Goal: Transaction & Acquisition: Purchase product/service

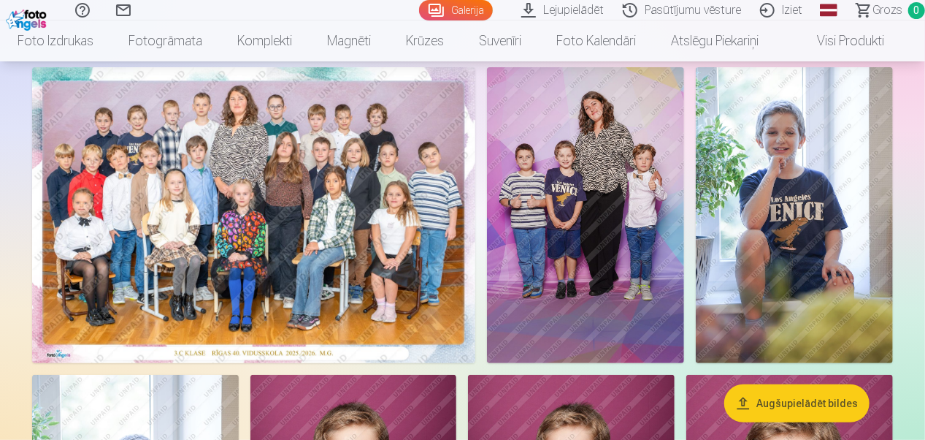
scroll to position [73, 0]
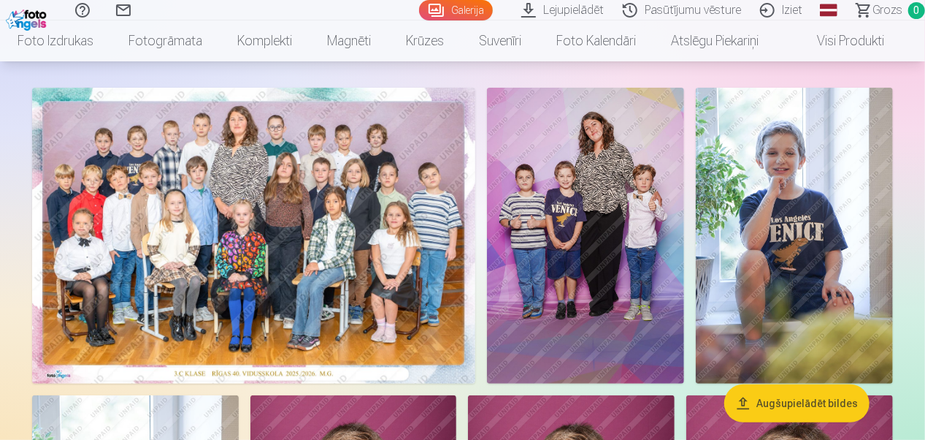
click at [591, 202] on img at bounding box center [585, 236] width 197 height 296
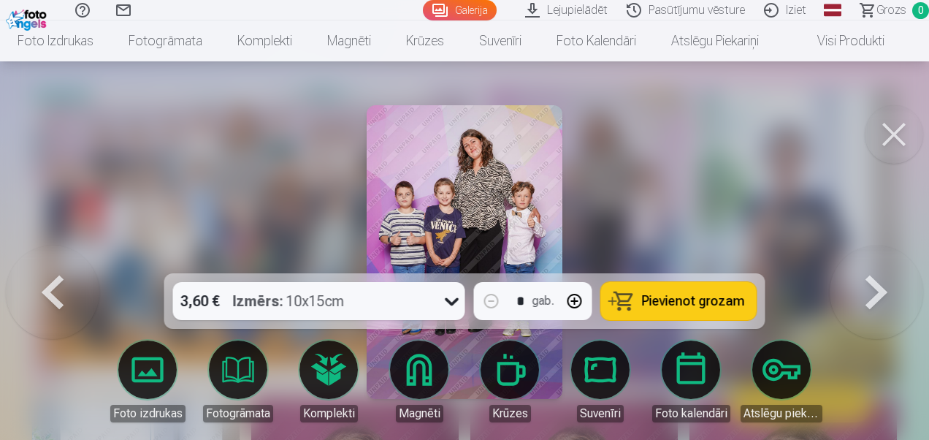
click at [451, 299] on icon at bounding box center [451, 300] width 23 height 23
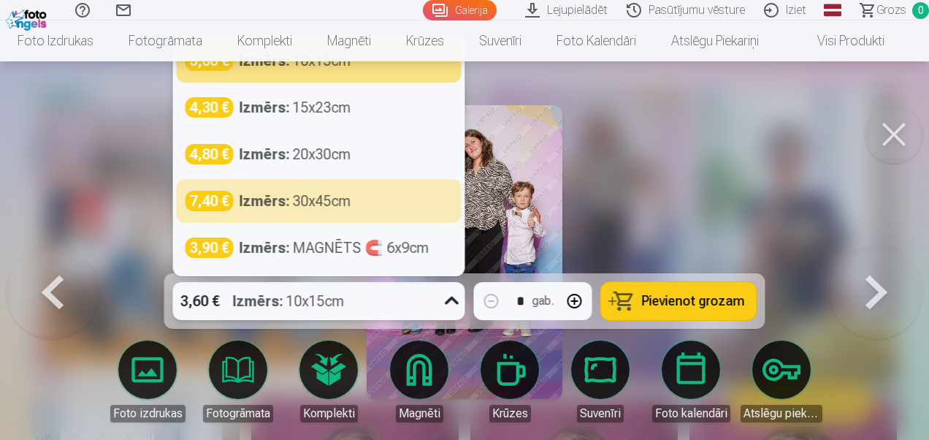
click at [888, 122] on button at bounding box center [894, 134] width 58 height 58
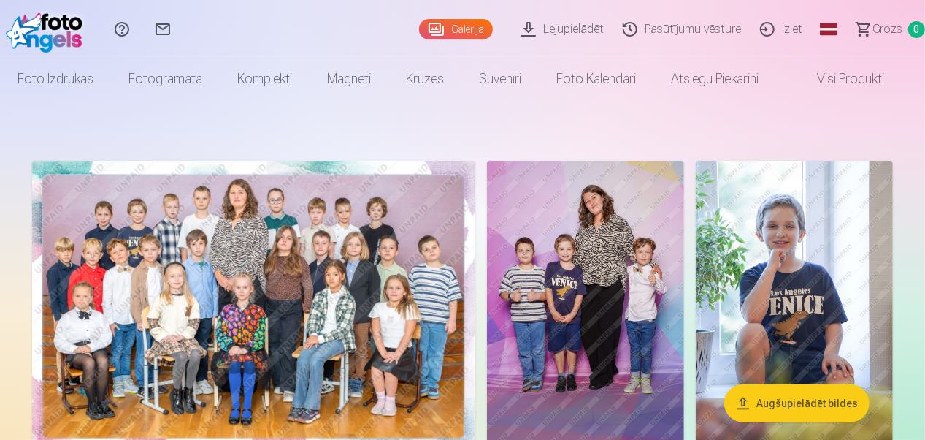
click at [587, 185] on img at bounding box center [585, 309] width 197 height 296
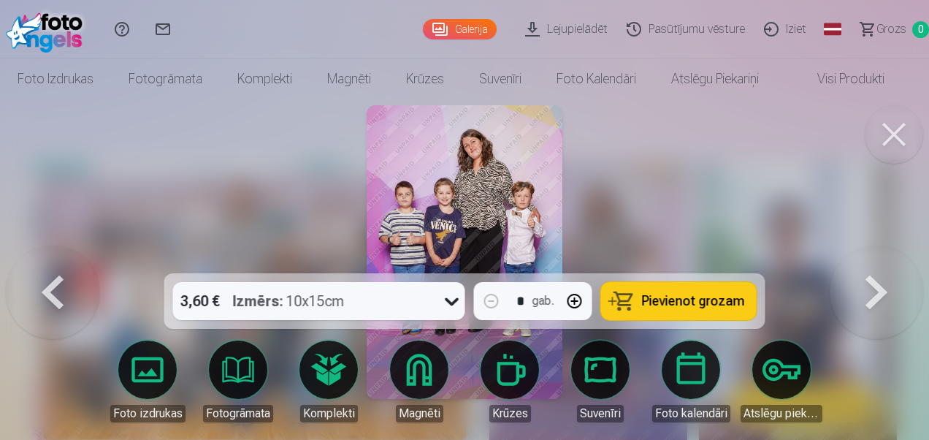
click at [450, 296] on icon at bounding box center [451, 300] width 23 height 23
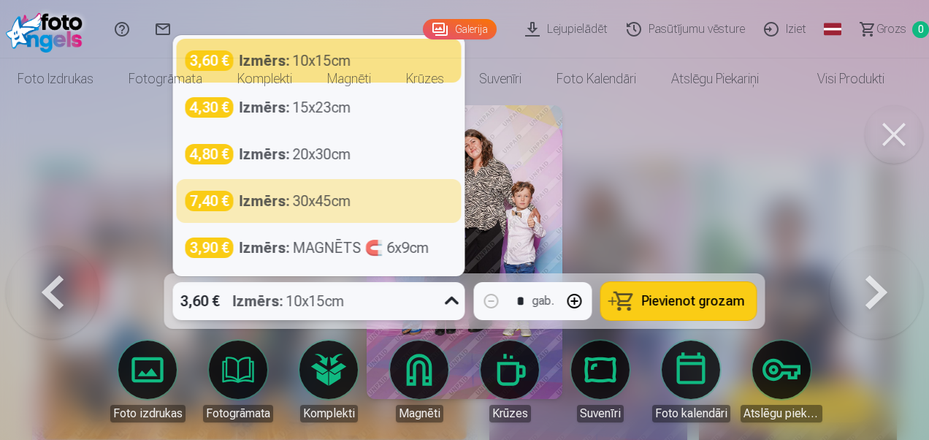
click at [662, 217] on div at bounding box center [464, 220] width 929 height 440
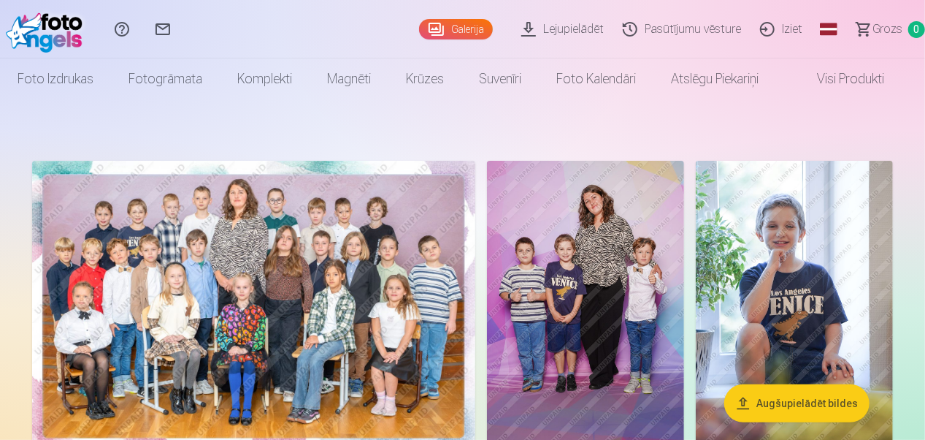
click at [628, 203] on img at bounding box center [585, 309] width 197 height 296
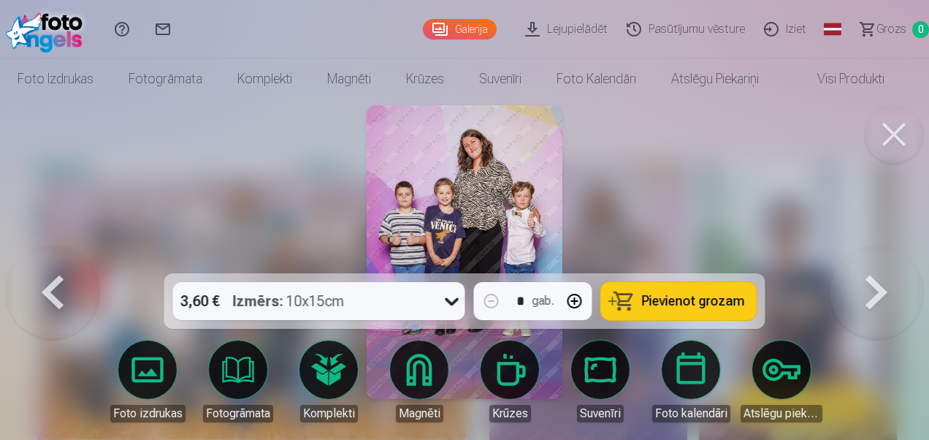
click at [651, 304] on span "Pievienot grozam" at bounding box center [693, 300] width 103 height 13
click at [451, 298] on icon at bounding box center [451, 300] width 23 height 23
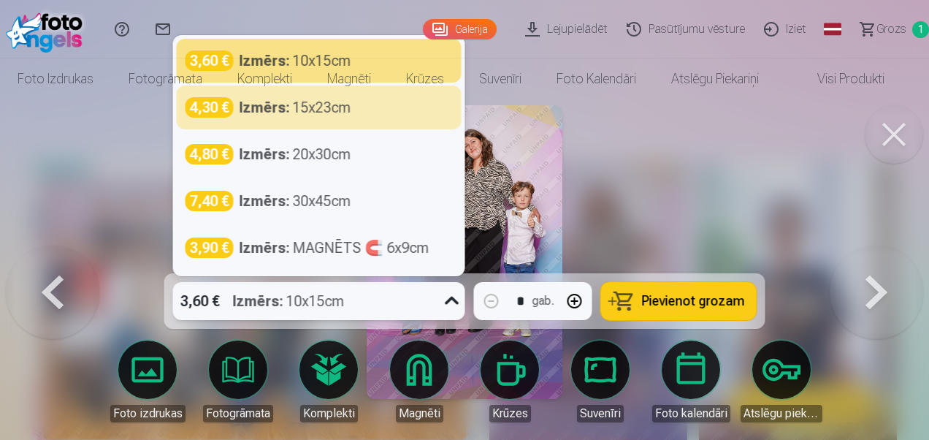
click at [726, 154] on div at bounding box center [464, 220] width 929 height 440
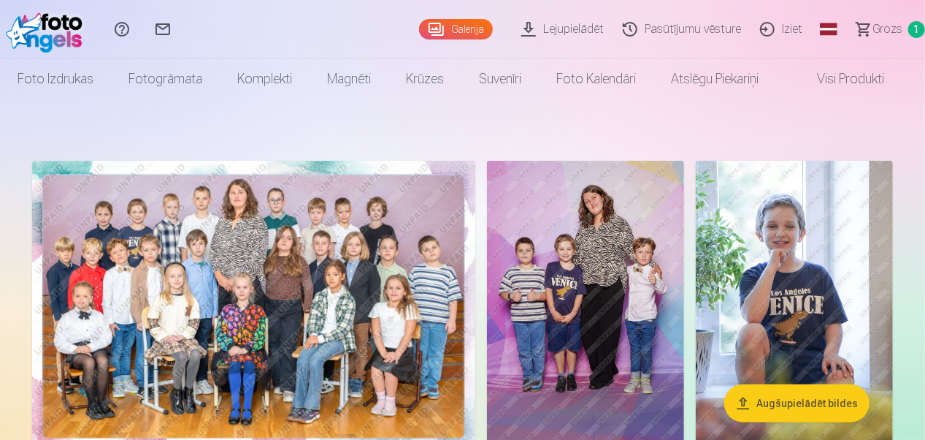
click at [343, 204] on img at bounding box center [253, 309] width 443 height 296
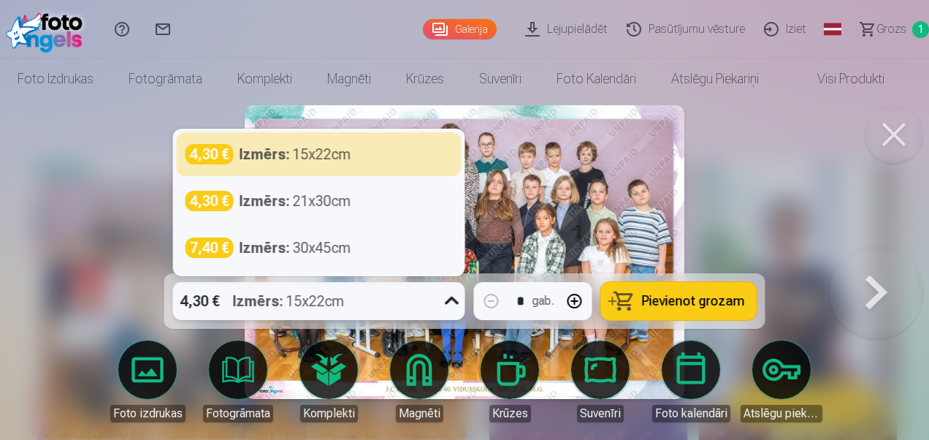
click at [454, 299] on icon at bounding box center [451, 300] width 23 height 23
click at [457, 300] on icon at bounding box center [451, 300] width 23 height 23
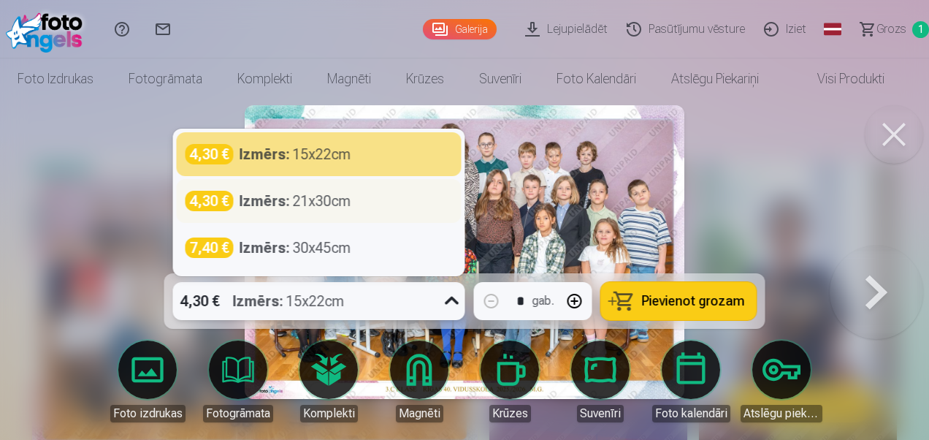
click at [342, 199] on div "Izmērs : 21x30cm" at bounding box center [295, 201] width 112 height 20
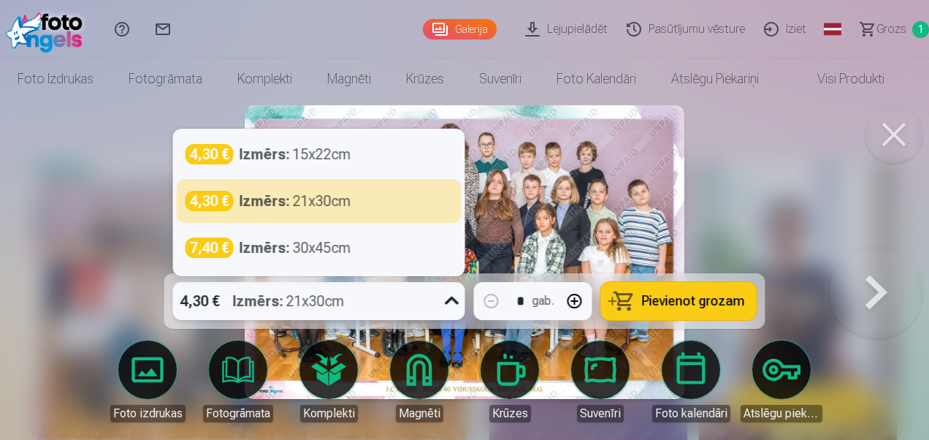
click at [454, 301] on icon at bounding box center [451, 300] width 23 height 23
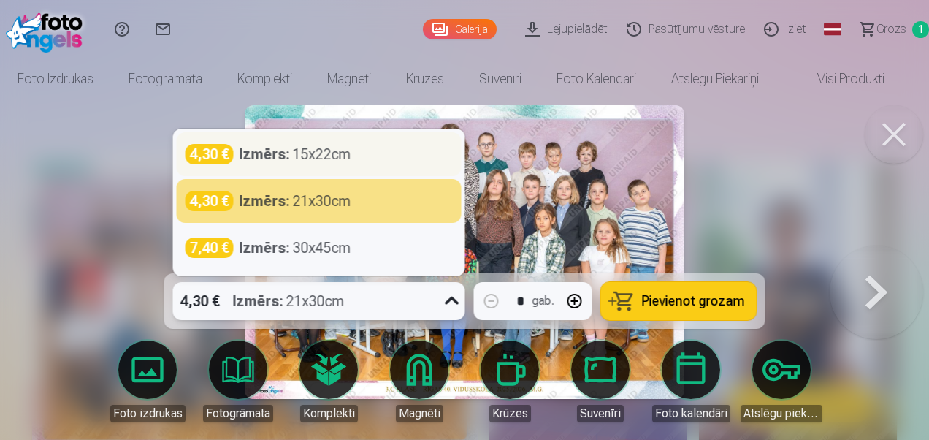
click at [329, 150] on div "Izmērs : 15x22cm" at bounding box center [295, 154] width 112 height 20
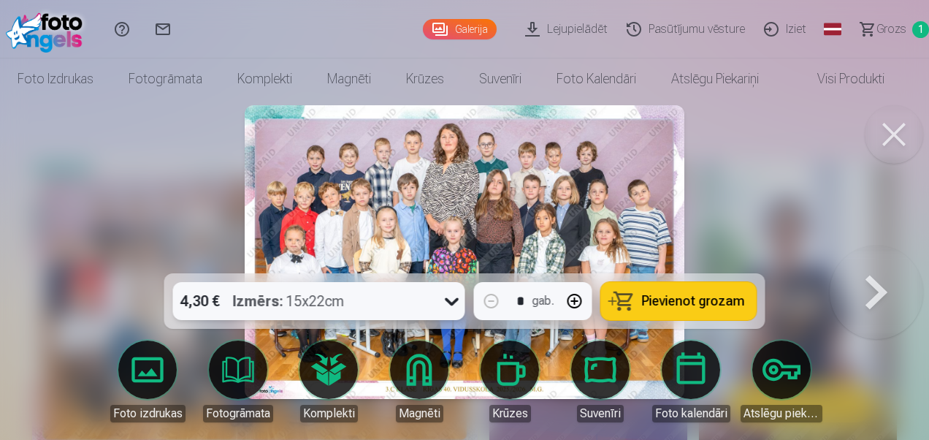
click at [685, 298] on span "Pievienot grozam" at bounding box center [693, 300] width 103 height 13
click at [890, 127] on button at bounding box center [894, 134] width 58 height 58
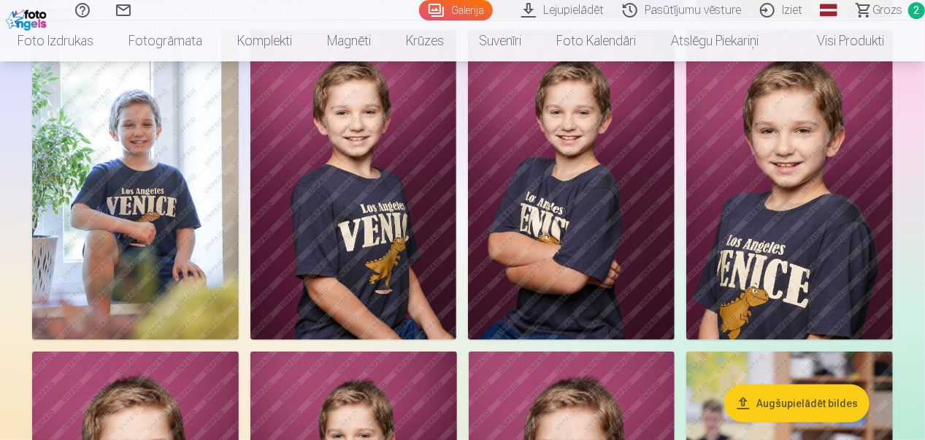
scroll to position [365, 0]
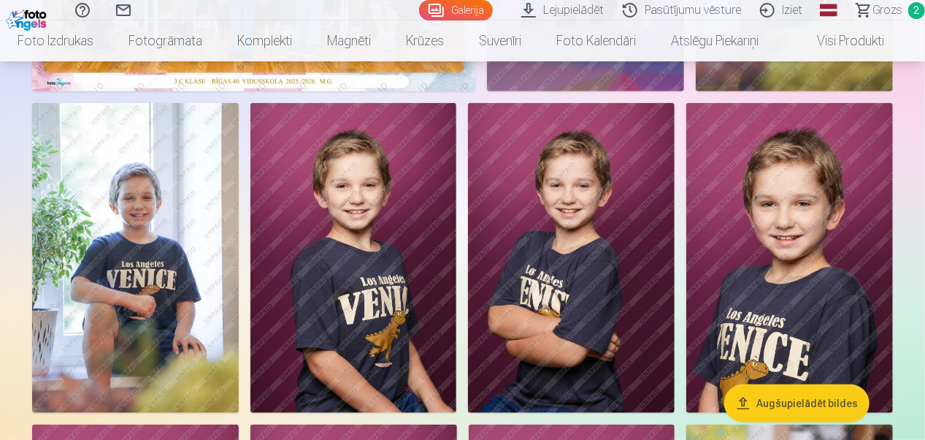
click at [751, 272] on img at bounding box center [789, 258] width 207 height 310
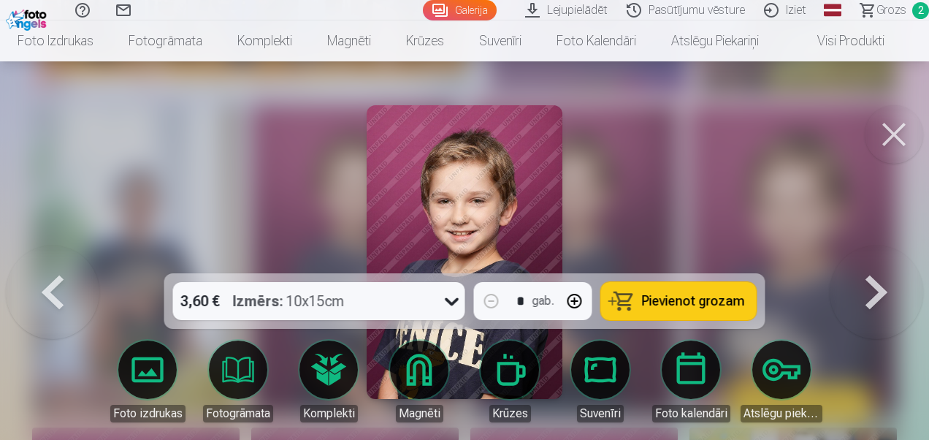
click at [710, 305] on span "Pievienot grozam" at bounding box center [693, 300] width 103 height 13
click at [894, 134] on button at bounding box center [894, 134] width 58 height 58
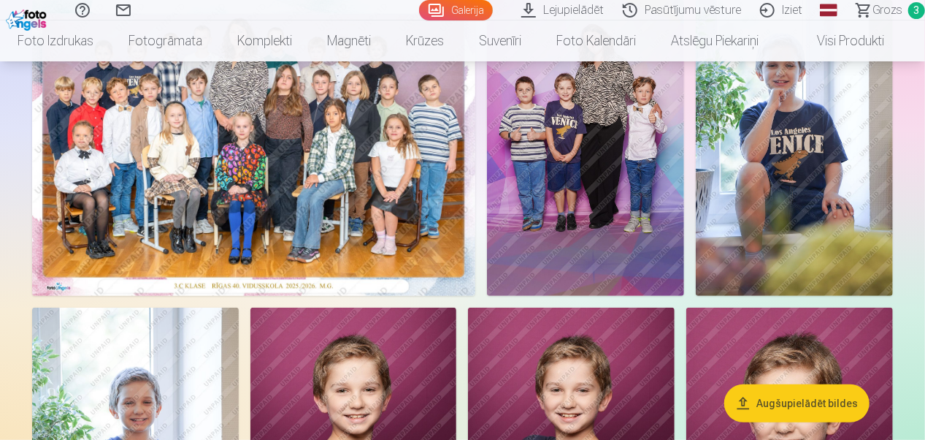
scroll to position [73, 0]
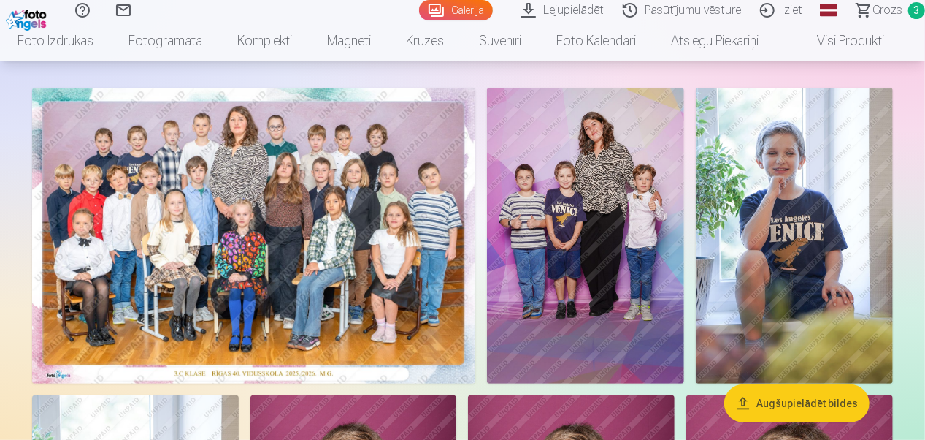
click at [812, 254] on img at bounding box center [794, 236] width 197 height 296
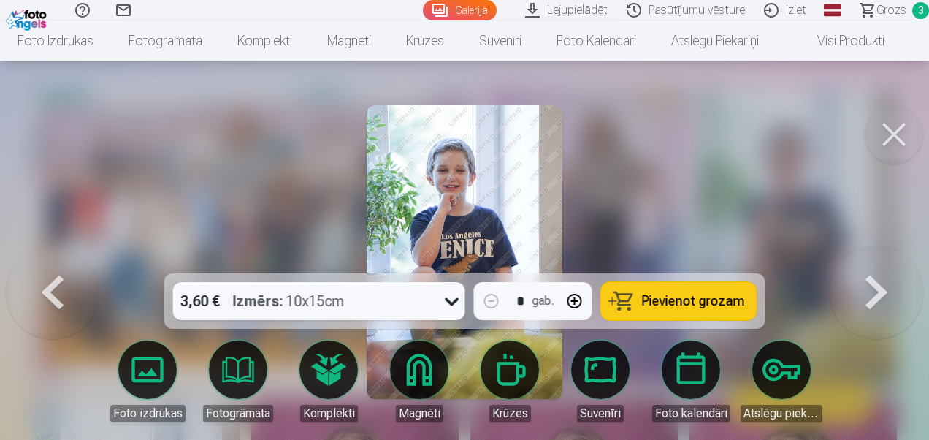
click at [666, 299] on span "Pievienot grozam" at bounding box center [693, 300] width 103 height 13
click at [886, 126] on button at bounding box center [894, 134] width 58 height 58
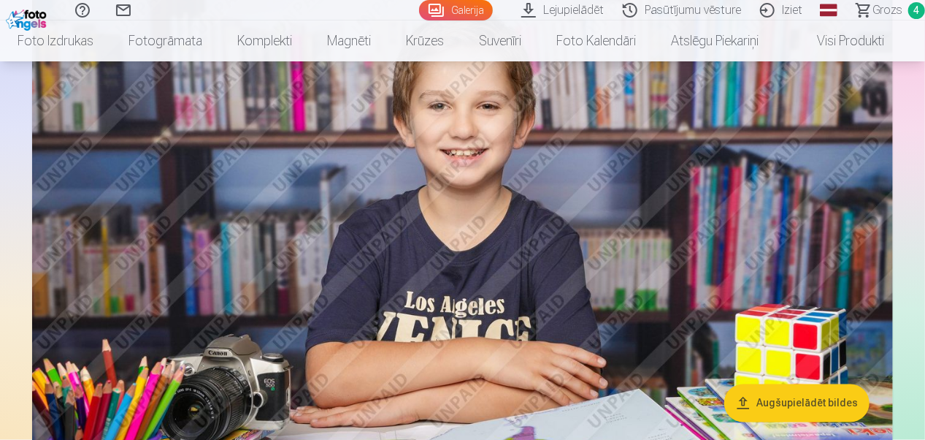
scroll to position [1095, 0]
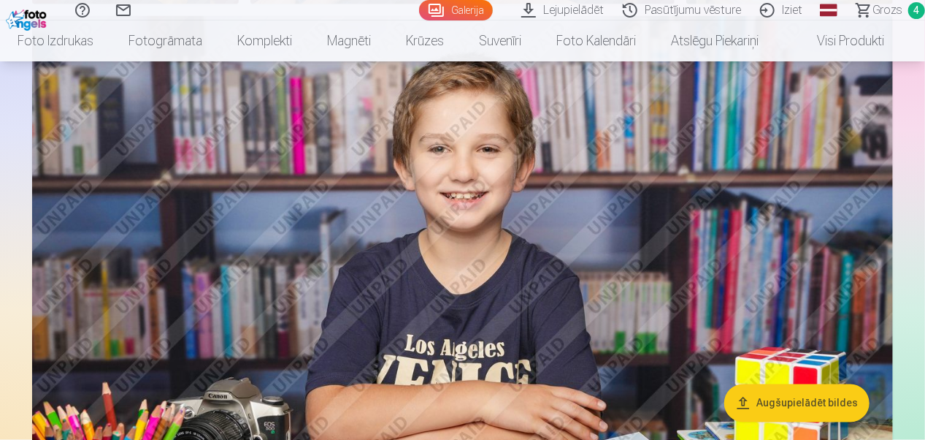
click at [615, 241] on img at bounding box center [462, 303] width 861 height 574
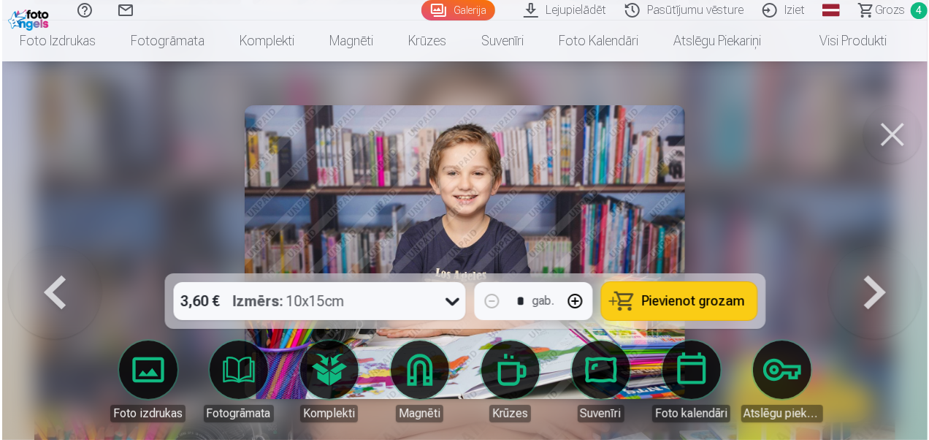
scroll to position [1097, 0]
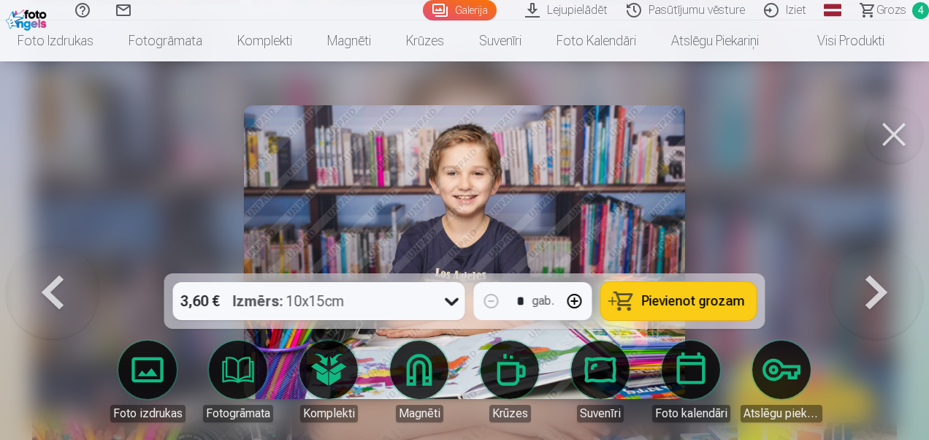
click at [724, 304] on span "Pievienot grozam" at bounding box center [693, 300] width 103 height 13
click at [902, 138] on button at bounding box center [894, 134] width 58 height 58
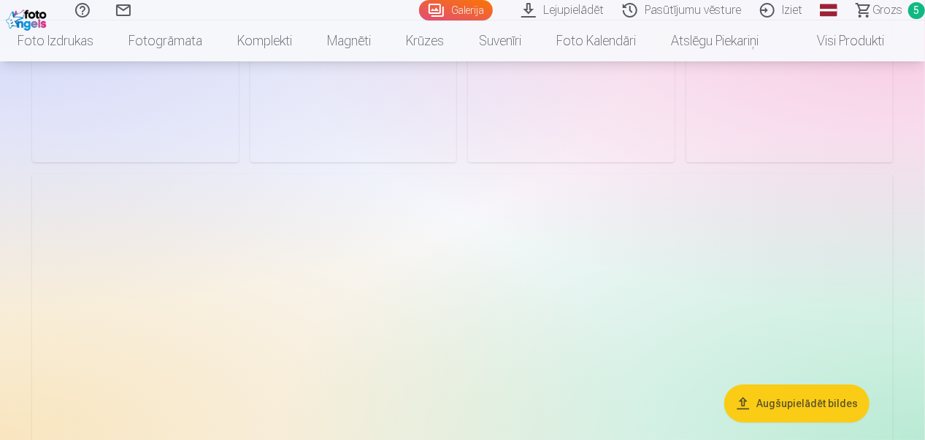
scroll to position [2337, 0]
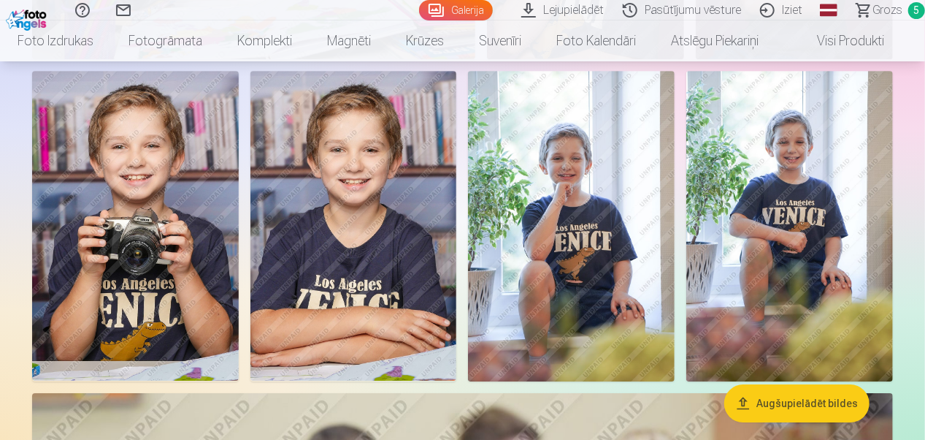
click at [609, 244] on img at bounding box center [571, 226] width 207 height 310
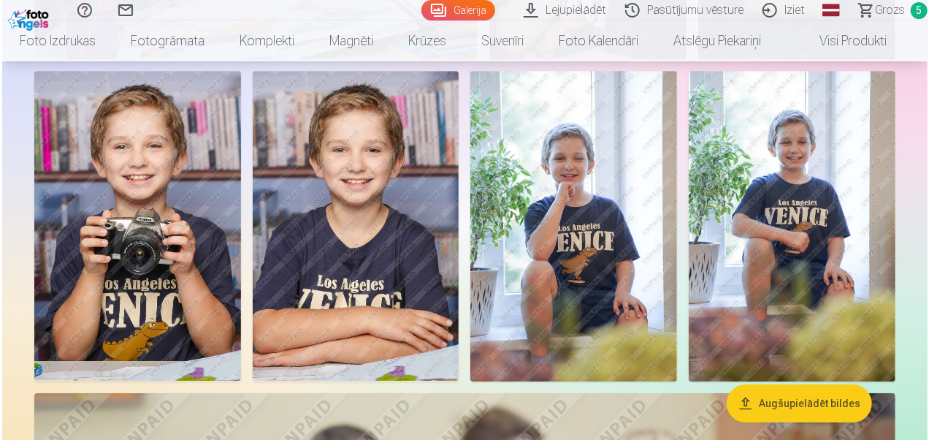
scroll to position [2344, 0]
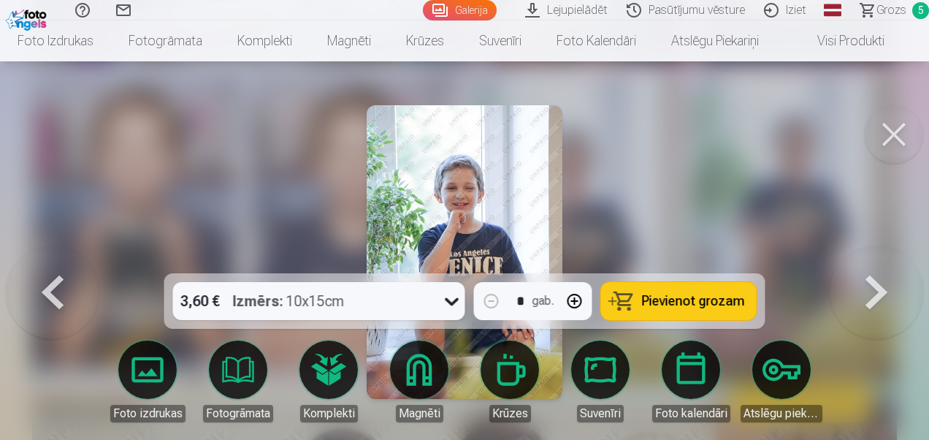
click at [897, 125] on button at bounding box center [894, 134] width 58 height 58
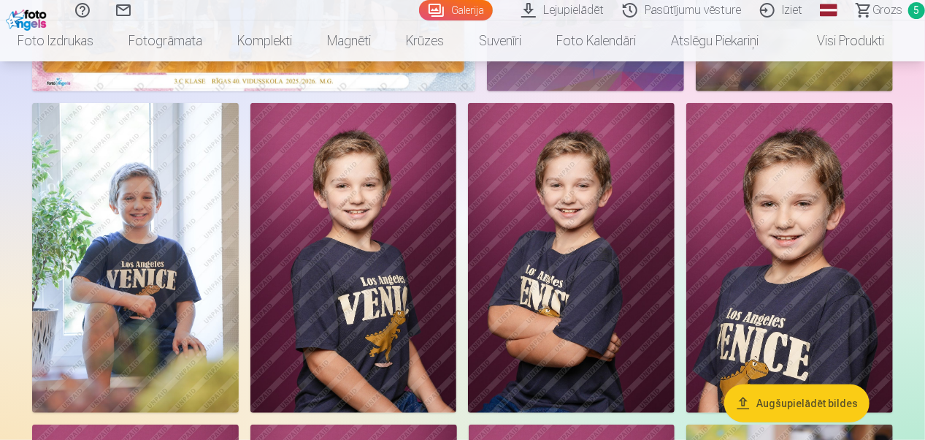
scroll to position [438, 0]
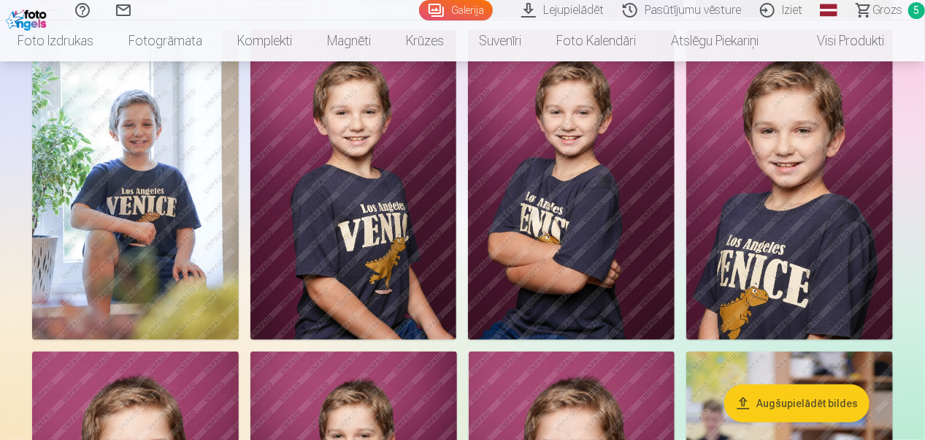
click at [889, 9] on span "Grozs" at bounding box center [888, 10] width 30 height 18
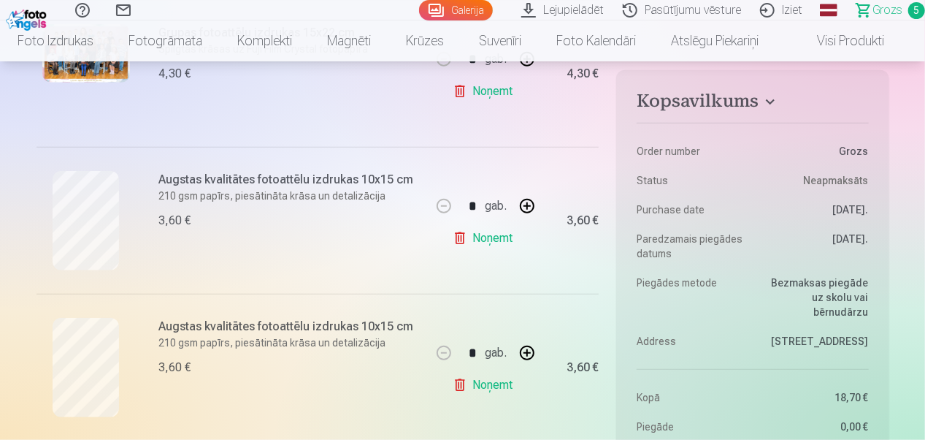
scroll to position [511, 0]
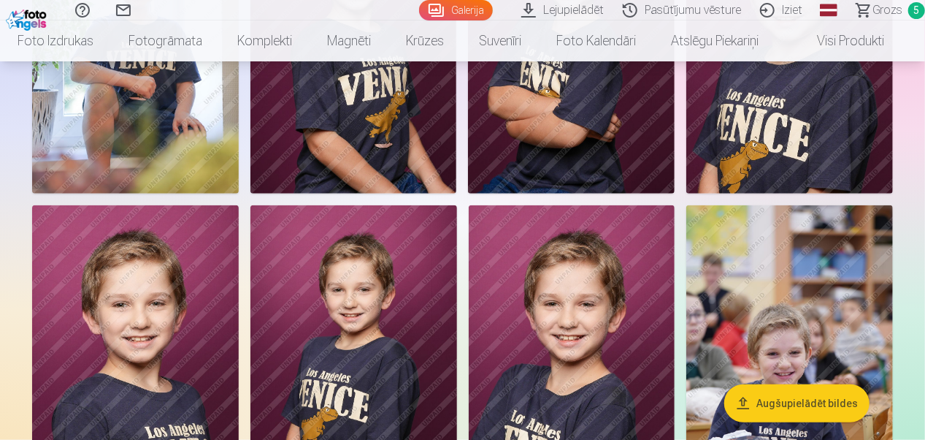
scroll to position [730, 0]
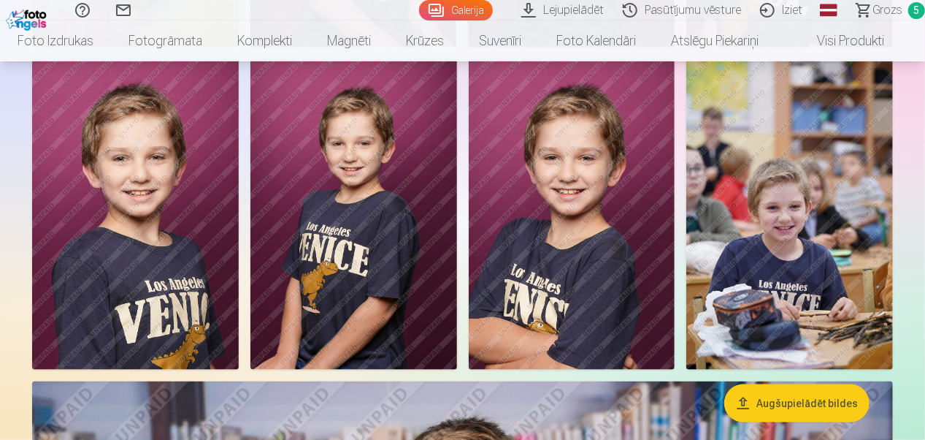
click at [561, 231] on img at bounding box center [572, 214] width 207 height 310
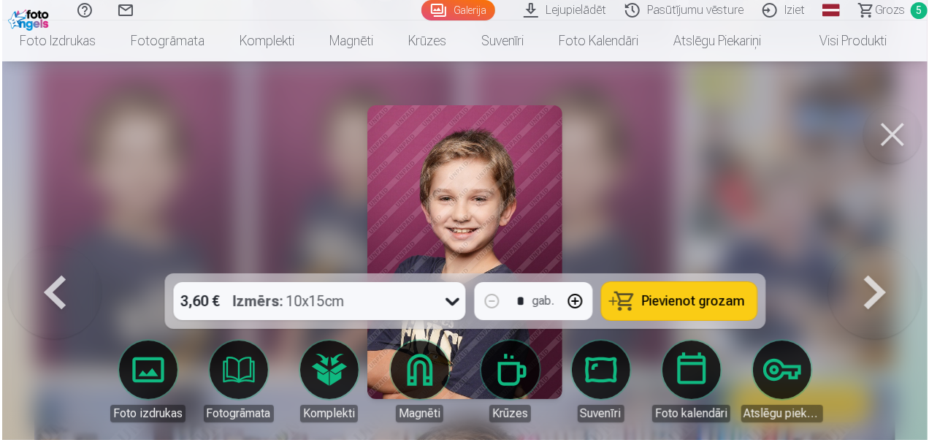
scroll to position [731, 0]
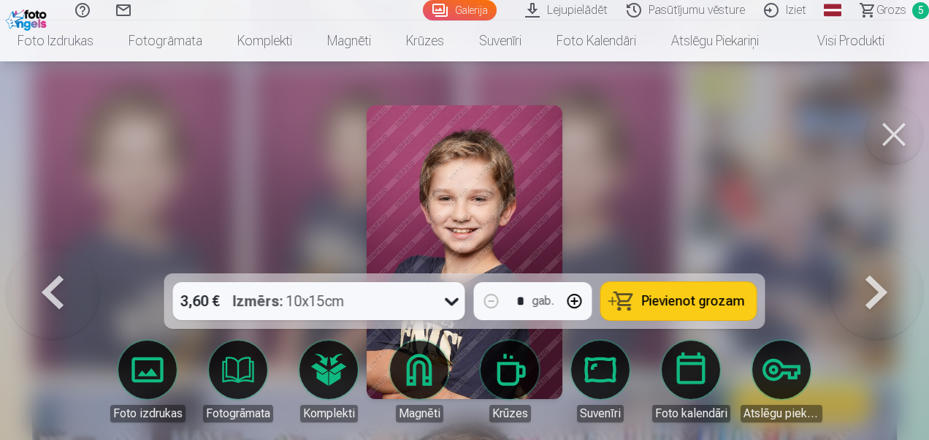
click at [683, 303] on span "Pievienot grozam" at bounding box center [693, 300] width 103 height 13
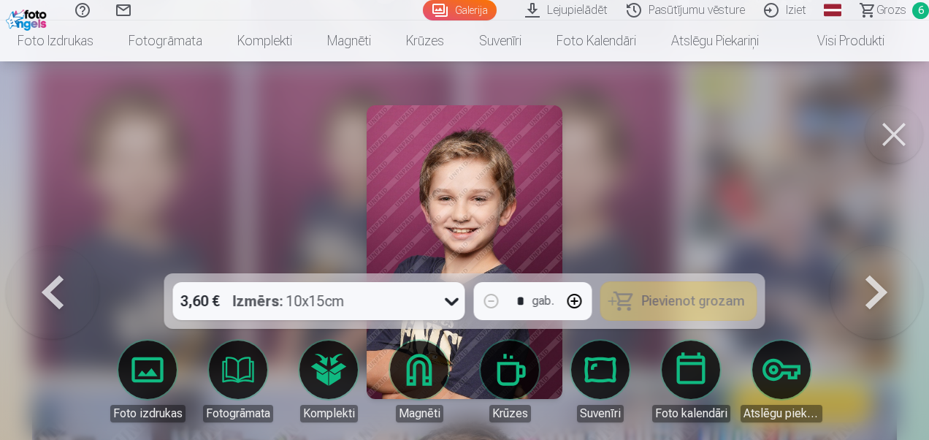
click at [888, 130] on button at bounding box center [894, 134] width 58 height 58
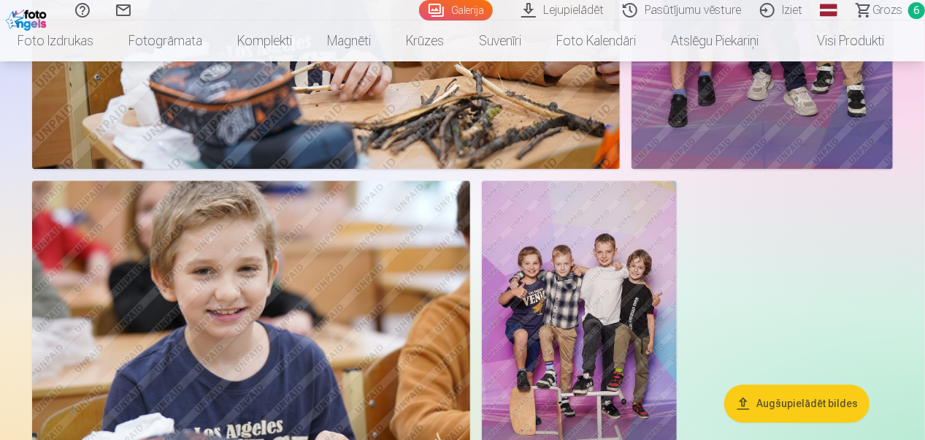
scroll to position [4600, 0]
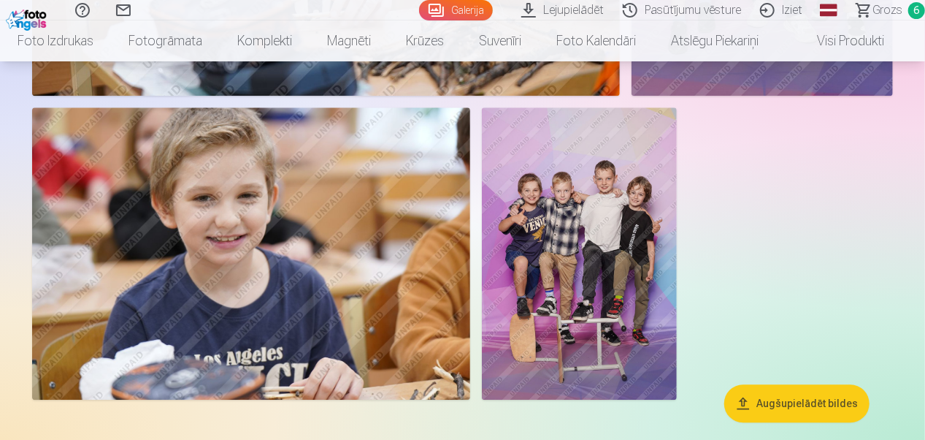
click at [577, 238] on img at bounding box center [579, 253] width 195 height 292
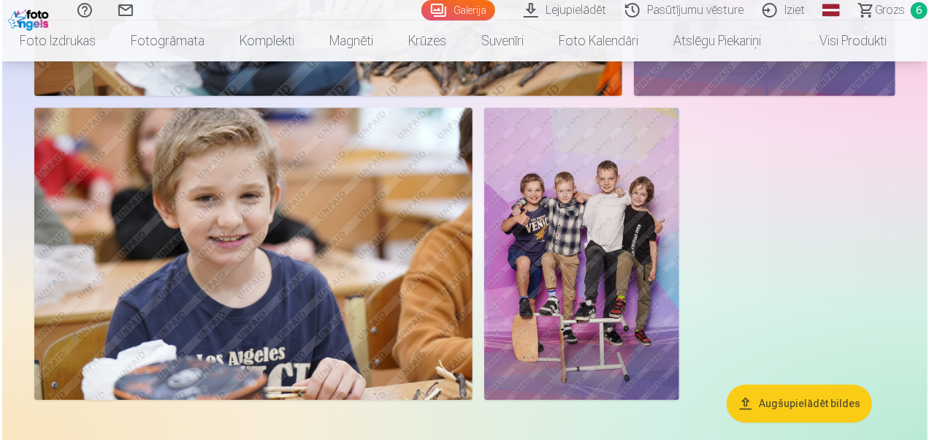
scroll to position [4616, 0]
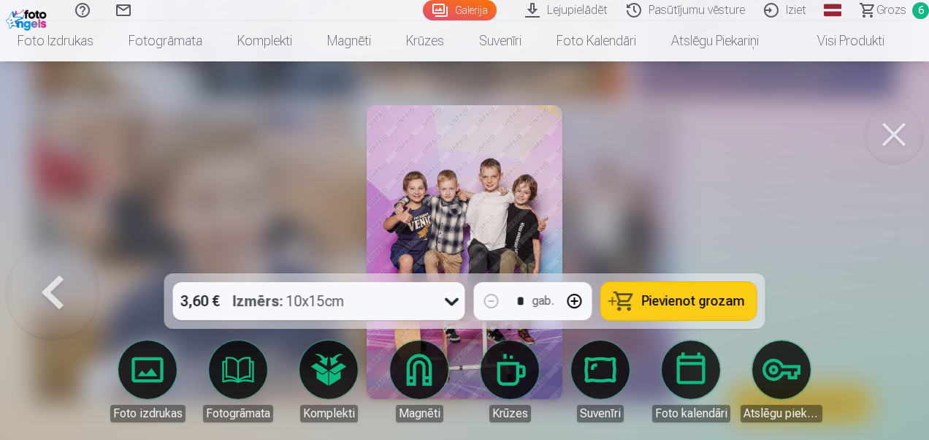
click at [896, 134] on button at bounding box center [894, 134] width 58 height 58
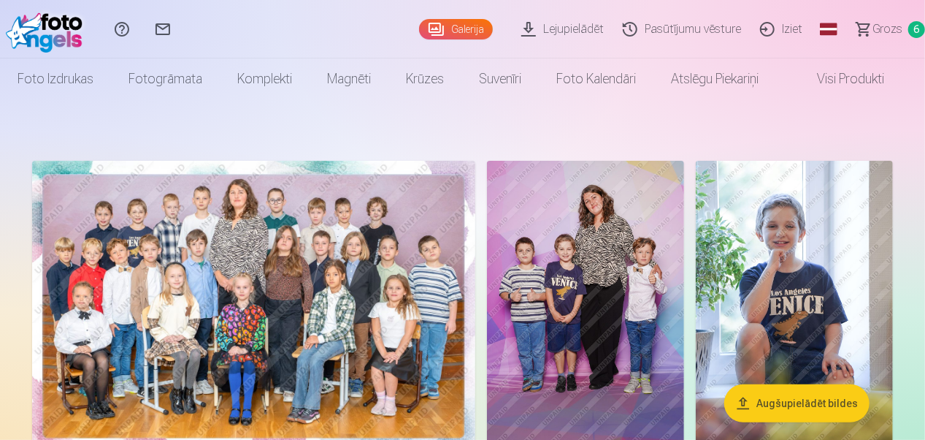
click at [904, 20] on link "Grozs 6" at bounding box center [884, 29] width 82 height 58
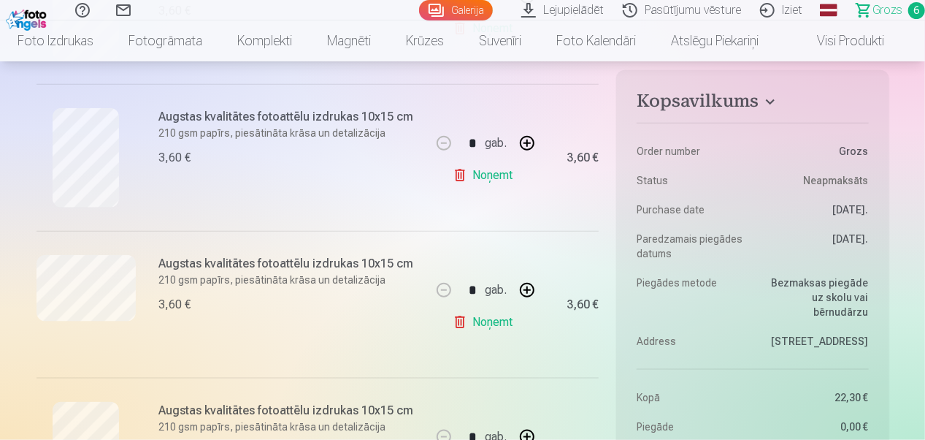
scroll to position [511, 0]
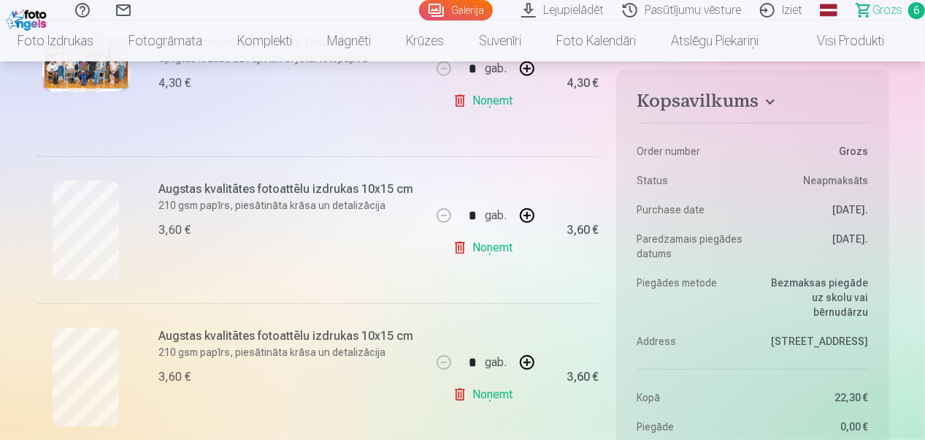
click at [507, 248] on link "Noņemt" at bounding box center [486, 247] width 66 height 29
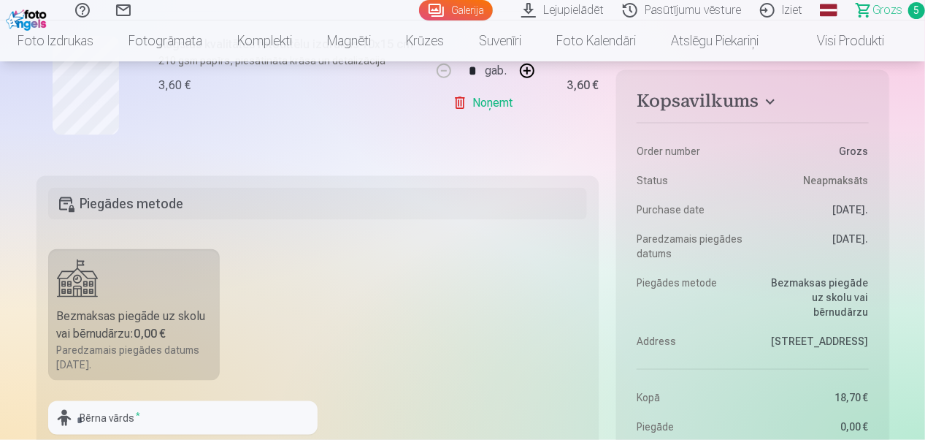
scroll to position [1095, 0]
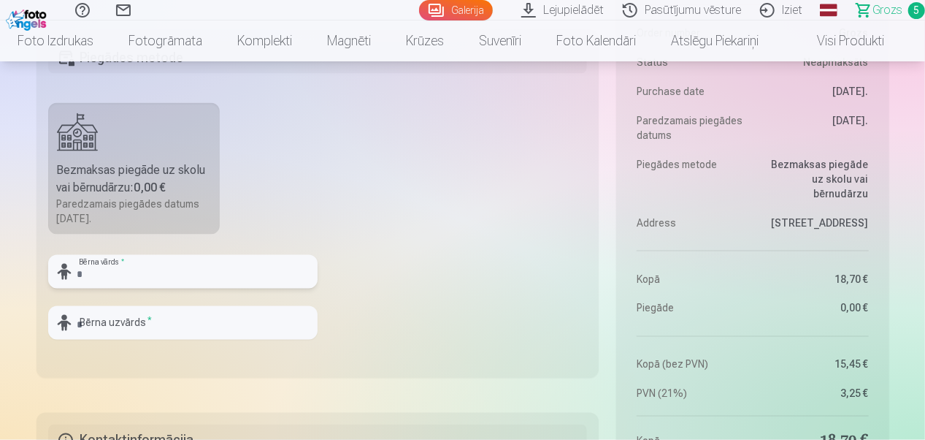
click at [145, 269] on input "text" at bounding box center [182, 272] width 269 height 34
type input "******"
type input "**********"
click at [503, 197] on fieldset "**********" at bounding box center [318, 204] width 563 height 348
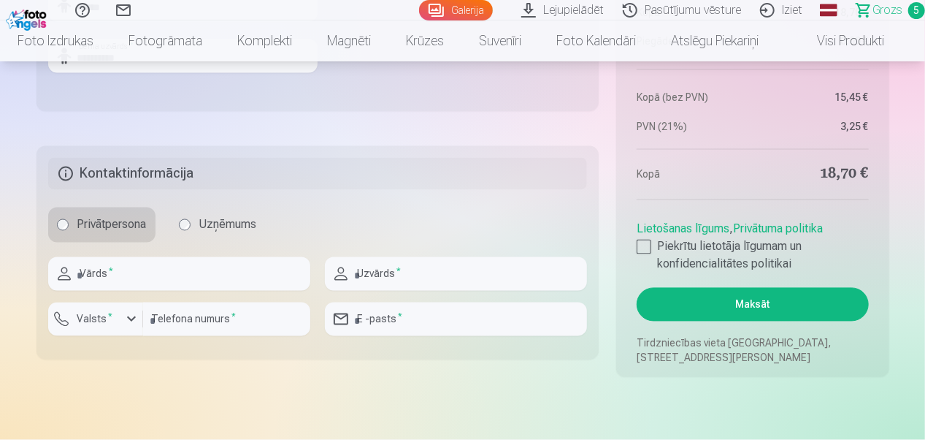
scroll to position [1387, 0]
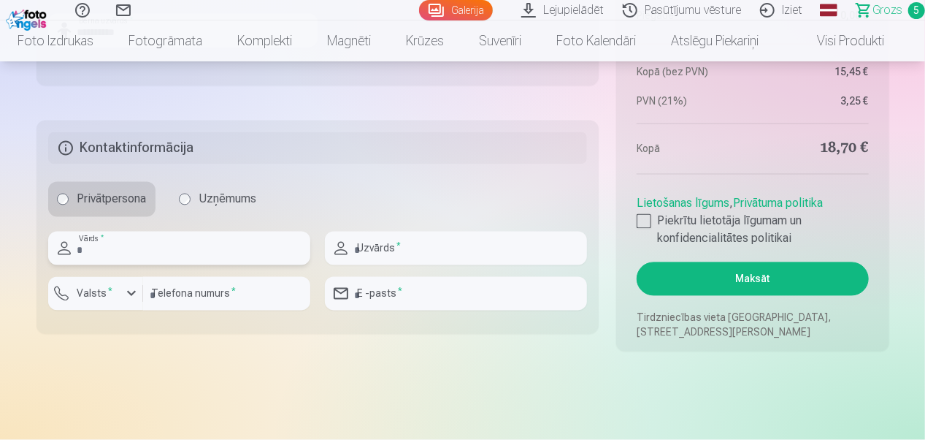
click at [153, 252] on input "text" at bounding box center [179, 248] width 262 height 34
type input "*****"
type input "**********"
type input "********"
type input "**********"
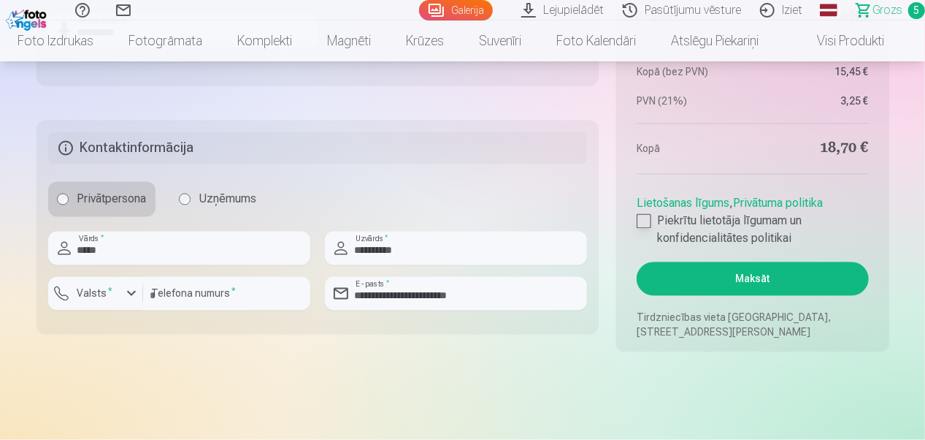
click at [655, 221] on label "Piekrītu lietotāja līgumam un konfidencialitātes politikai" at bounding box center [752, 229] width 231 height 35
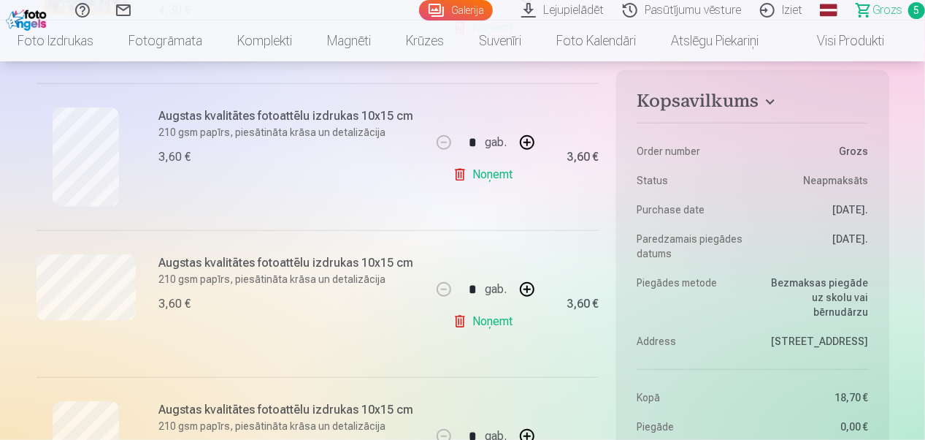
scroll to position [657, 0]
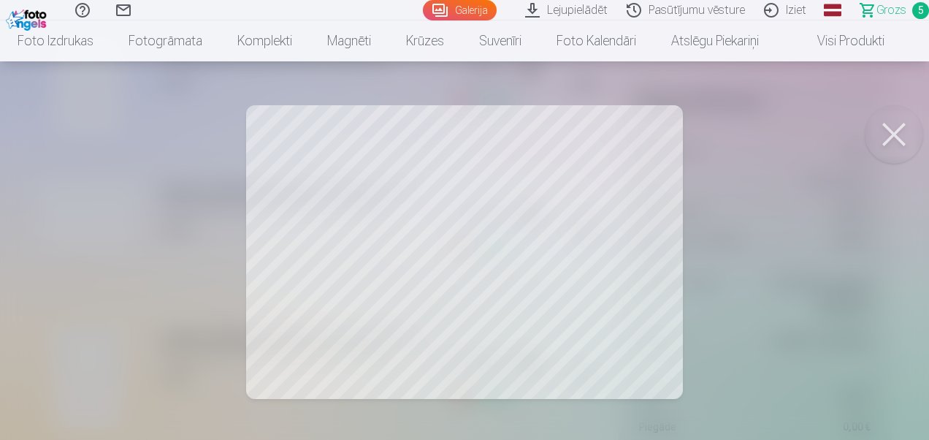
click at [463, 178] on div at bounding box center [464, 220] width 929 height 440
click at [898, 137] on button at bounding box center [894, 134] width 58 height 58
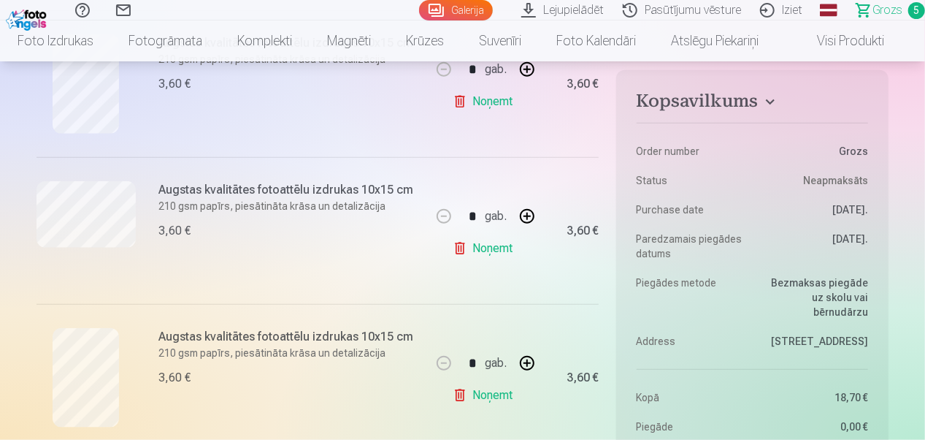
scroll to position [730, 0]
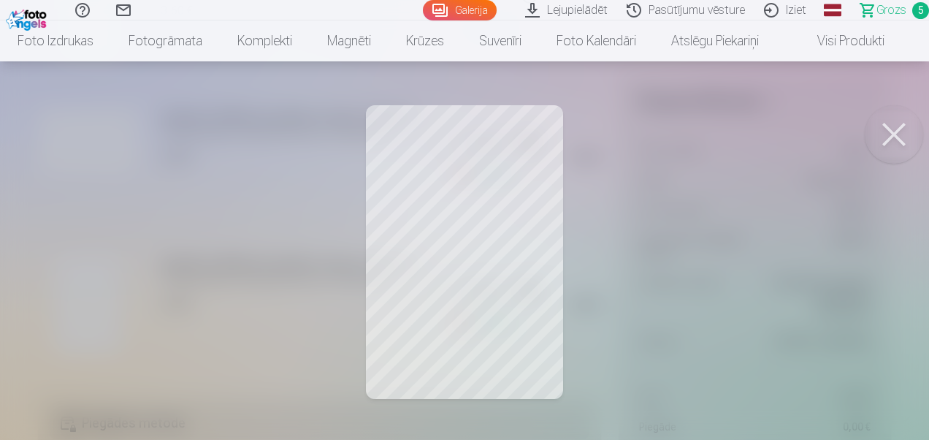
click at [894, 124] on button at bounding box center [894, 134] width 58 height 58
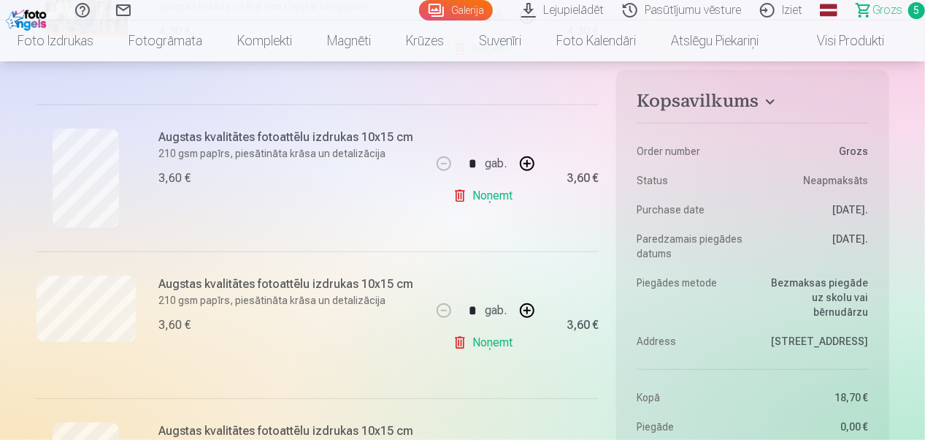
scroll to position [511, 0]
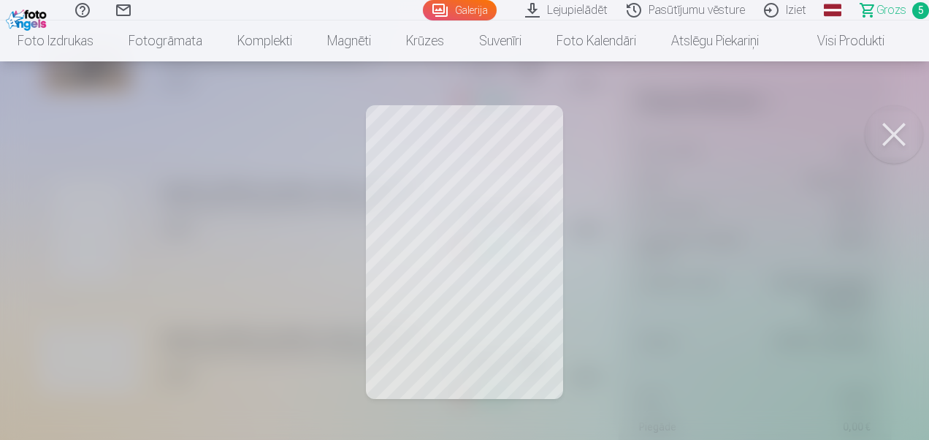
click at [892, 135] on button at bounding box center [894, 134] width 58 height 58
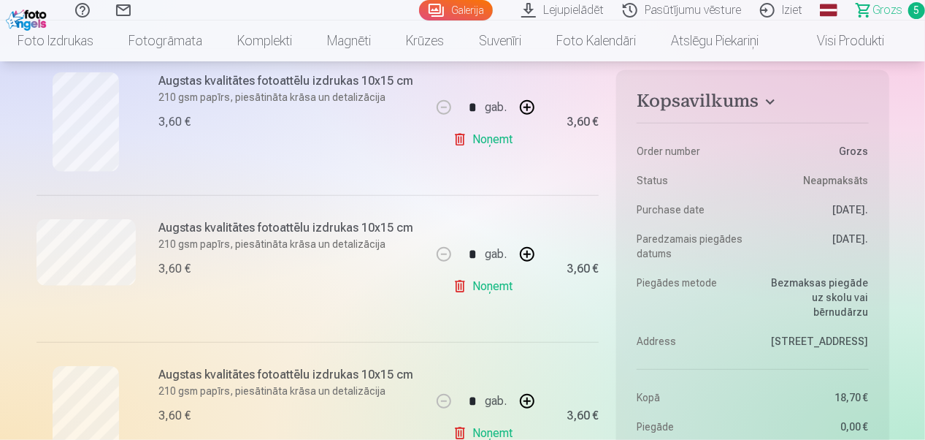
scroll to position [657, 0]
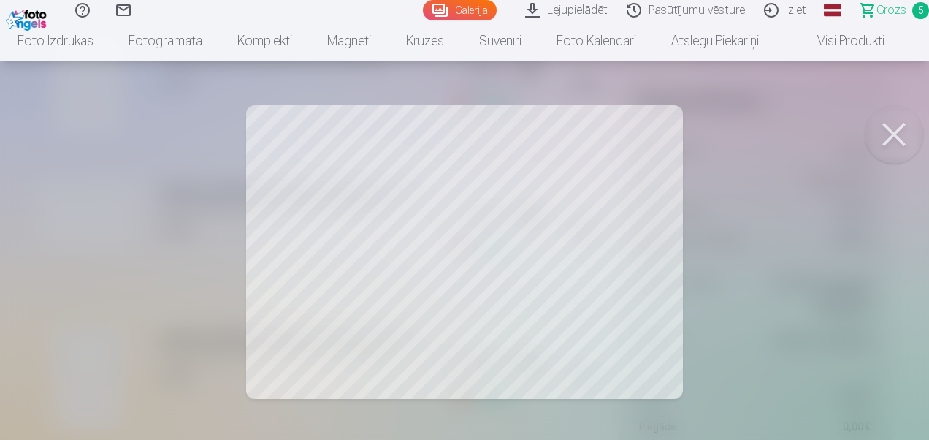
click at [897, 131] on button at bounding box center [894, 134] width 58 height 58
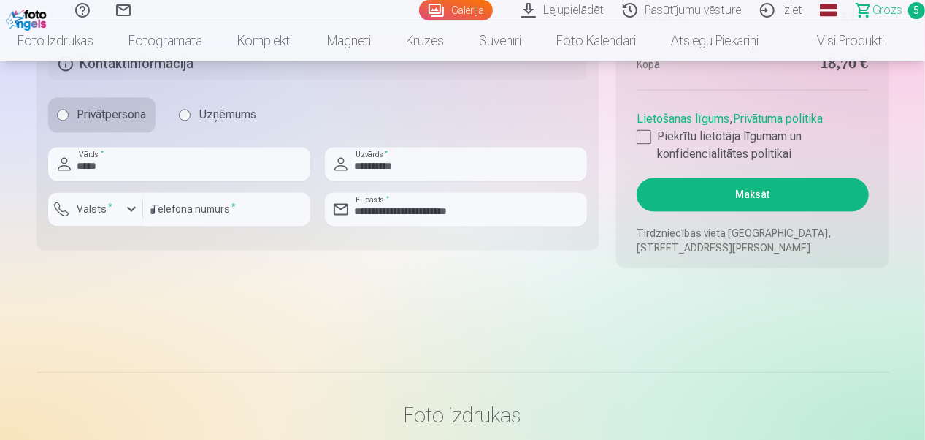
scroll to position [1533, 0]
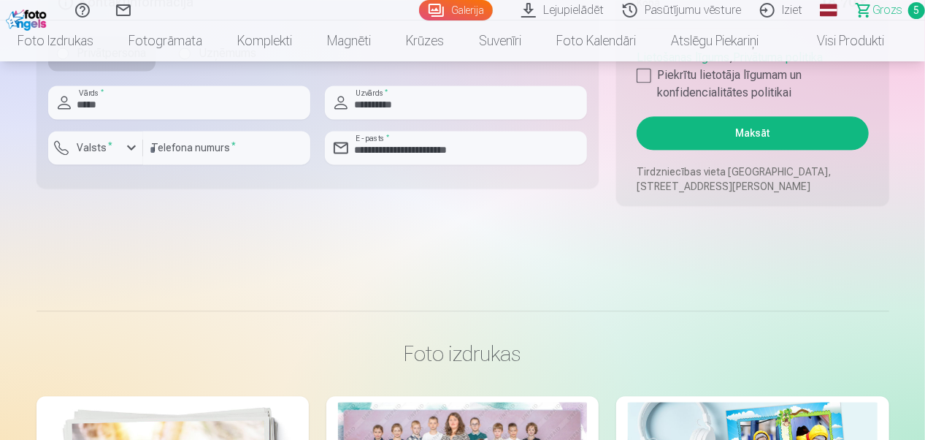
click at [758, 131] on button "Maksāt" at bounding box center [752, 133] width 231 height 34
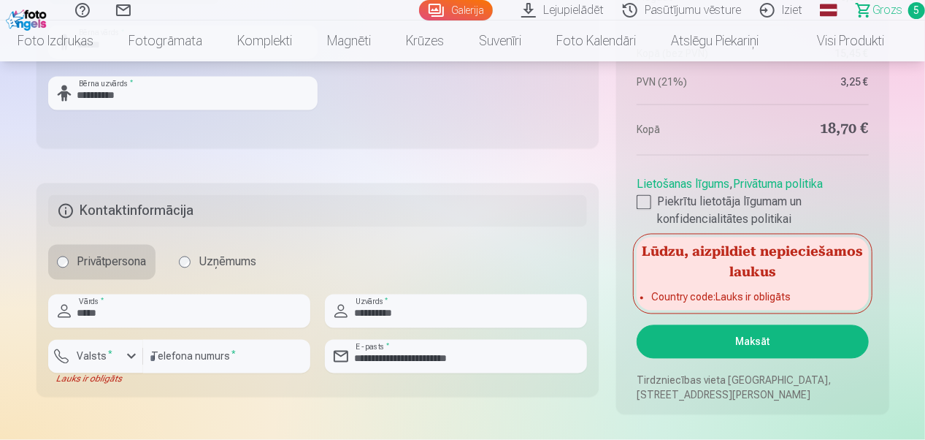
scroll to position [1314, 0]
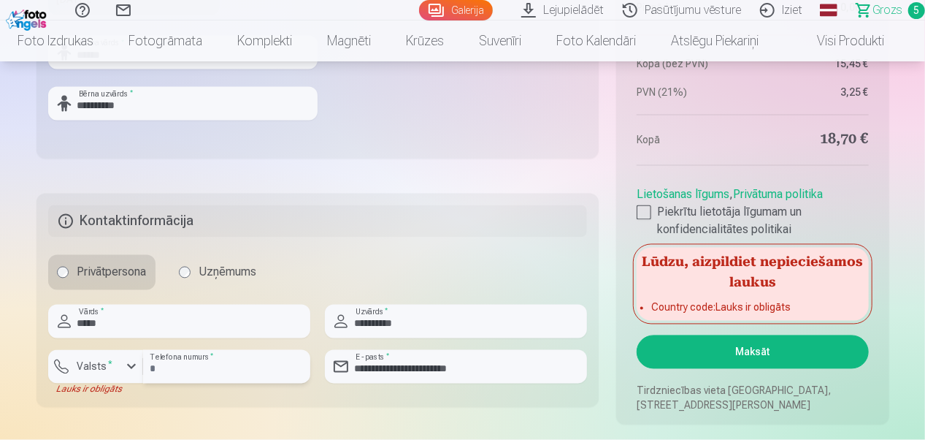
drag, startPoint x: 215, startPoint y: 362, endPoint x: 204, endPoint y: 362, distance: 10.2
click at [215, 362] on input "********" at bounding box center [226, 367] width 167 height 34
click at [109, 365] on sup "*" at bounding box center [111, 363] width 4 height 9
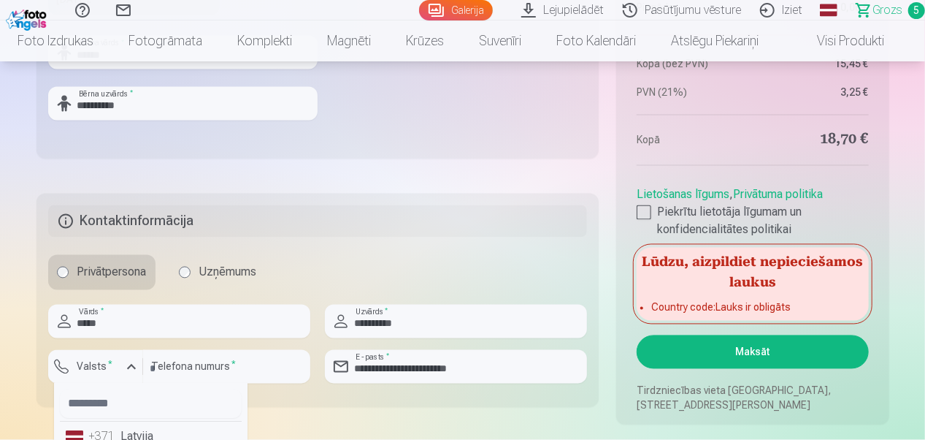
click at [96, 435] on li "+371 Latvija" at bounding box center [151, 436] width 182 height 29
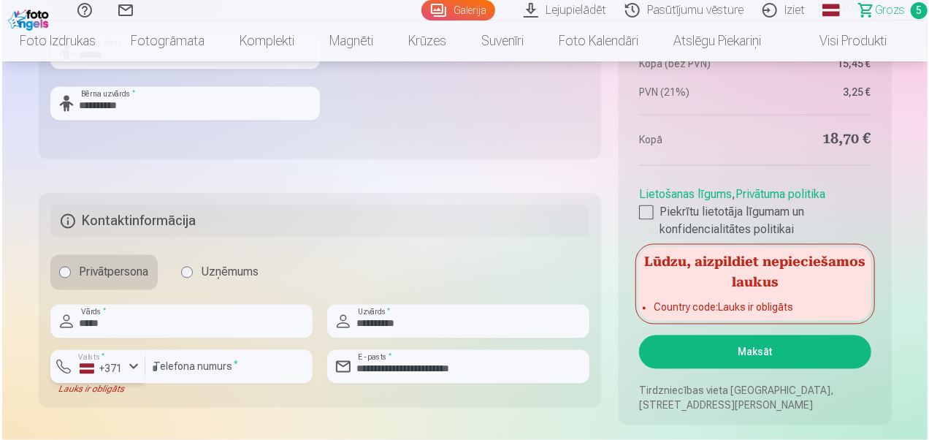
scroll to position [1325, 0]
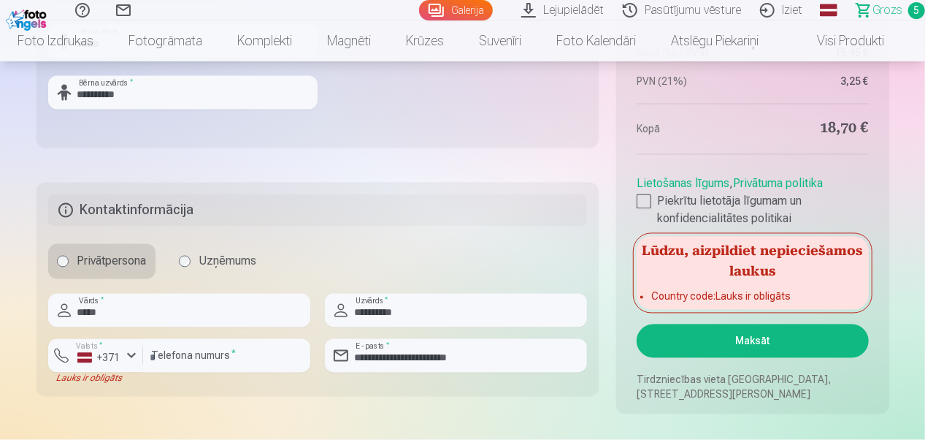
click at [805, 344] on button "Maksāt" at bounding box center [752, 341] width 231 height 34
